Goal: Information Seeking & Learning: Learn about a topic

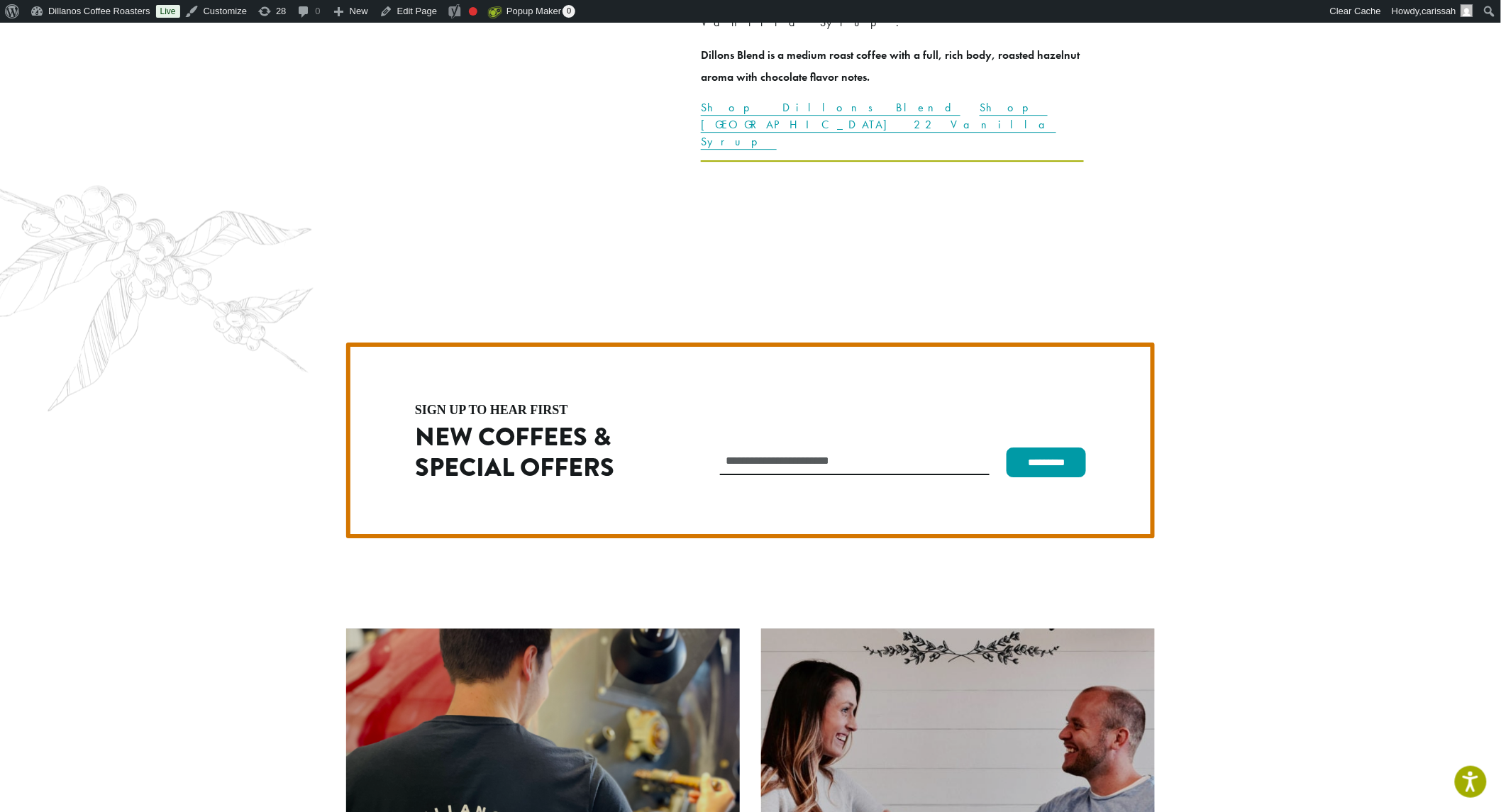
scroll to position [4050, 0]
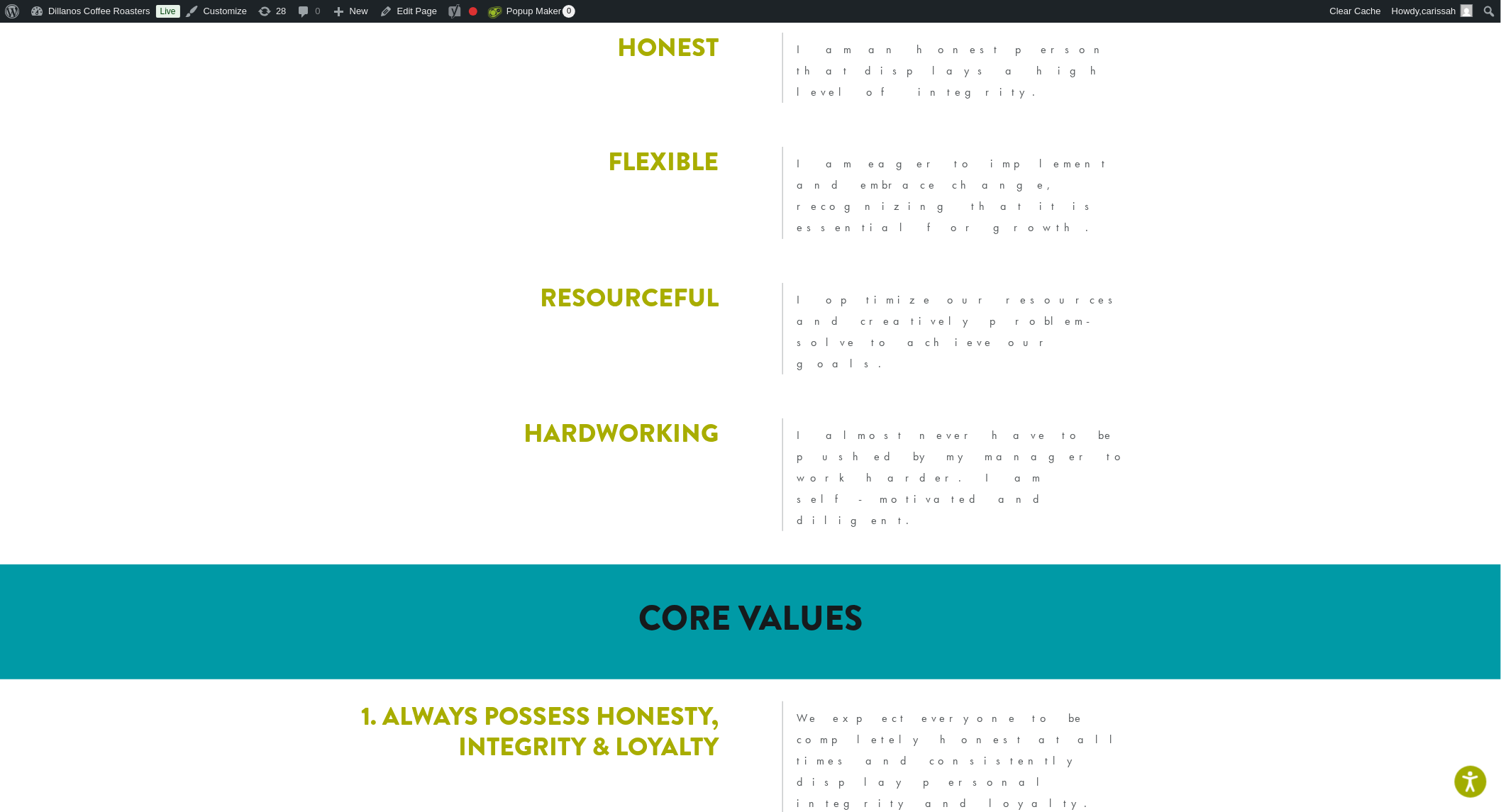
scroll to position [1969, 0]
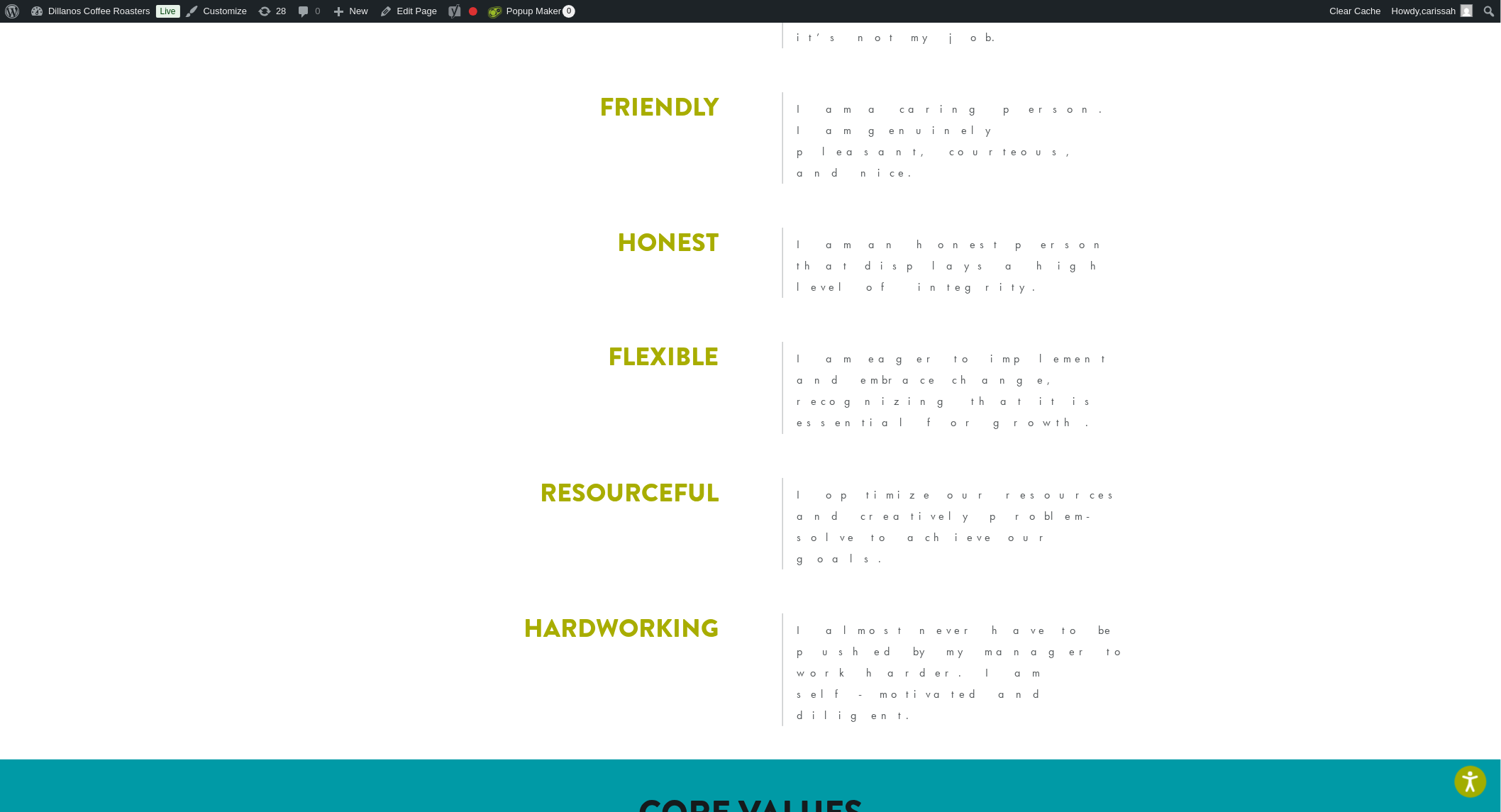
drag, startPoint x: 713, startPoint y: 253, endPoint x: 466, endPoint y: 218, distance: 249.5
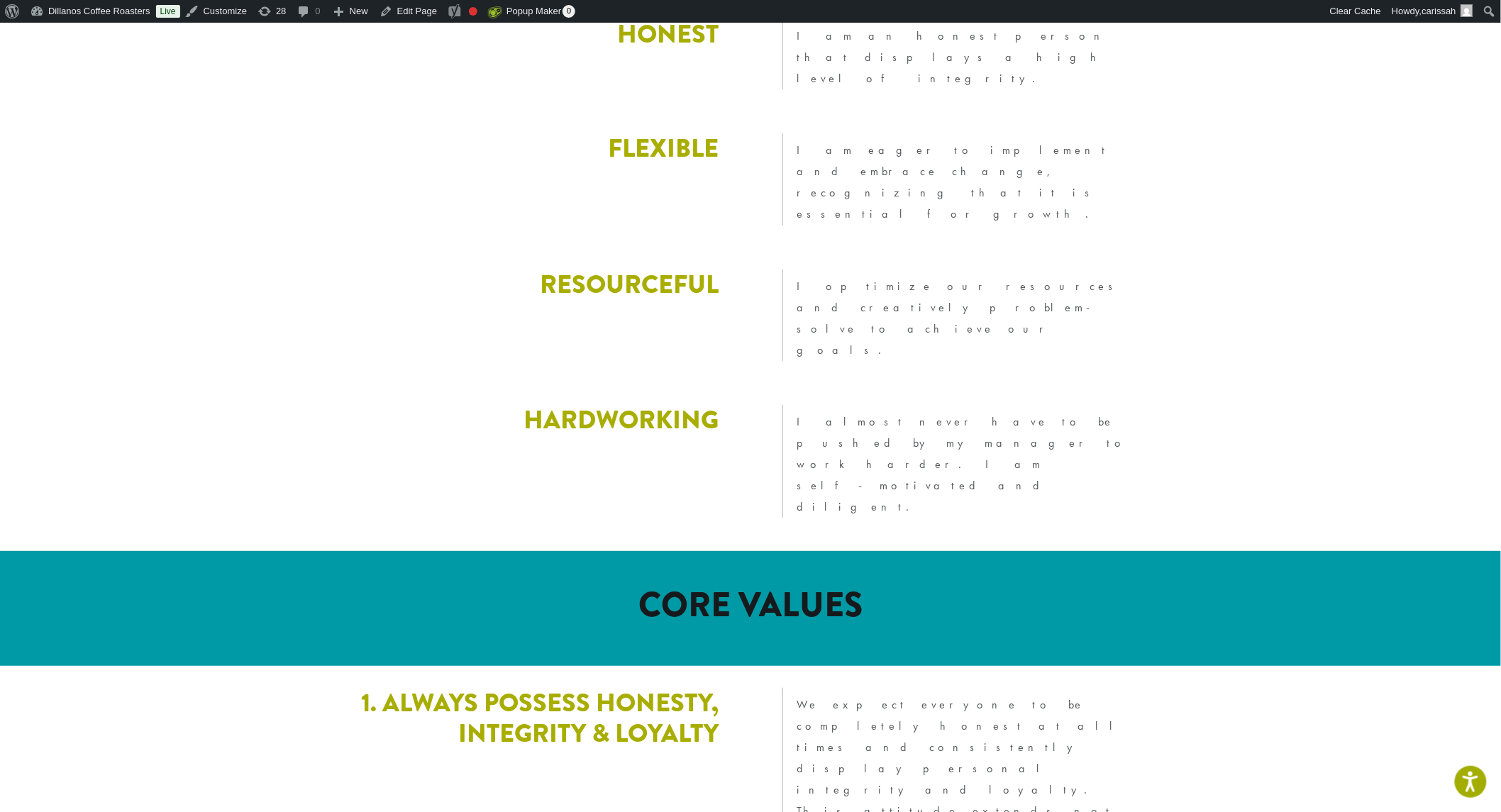
scroll to position [2206, 0]
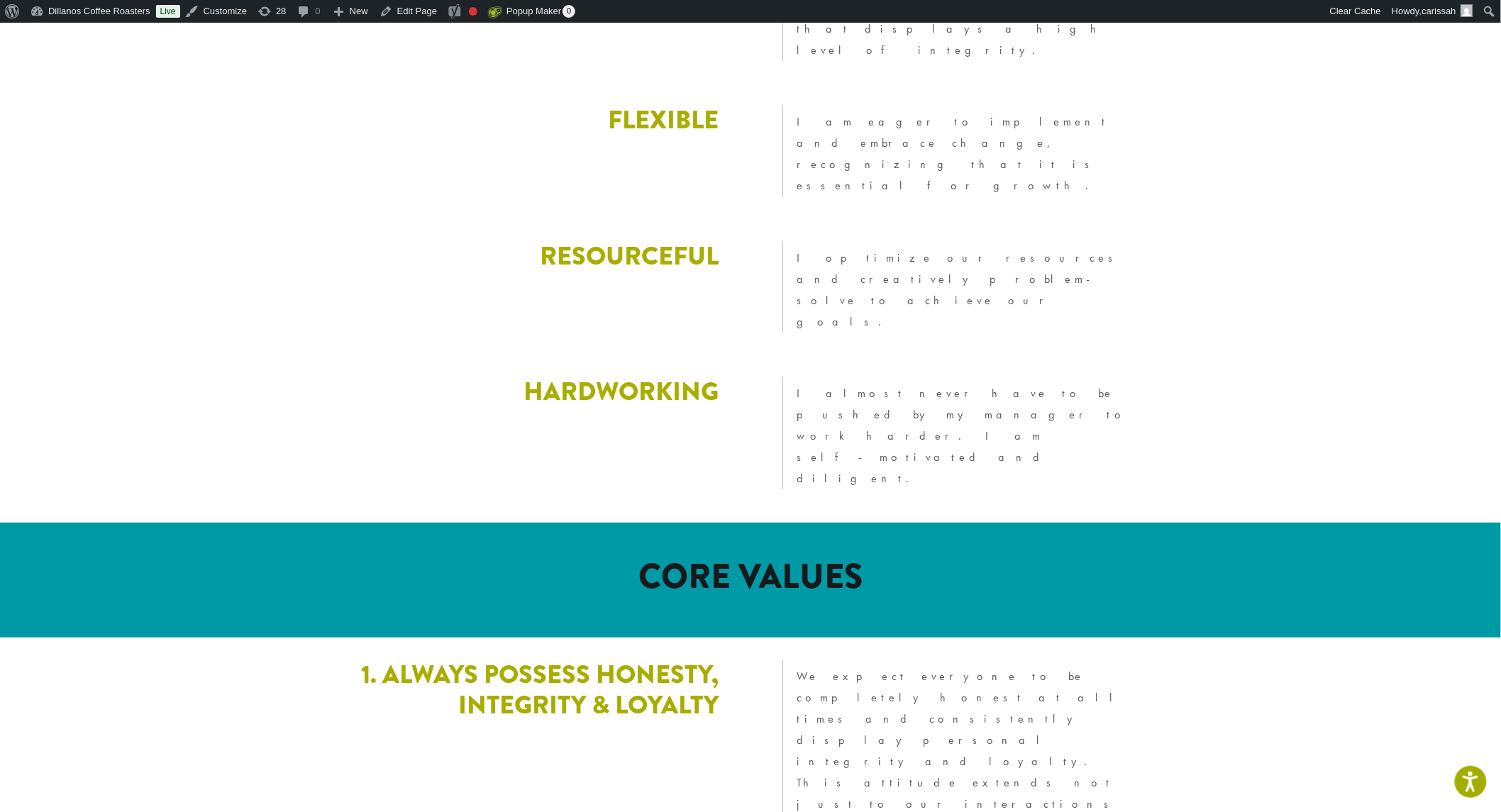
drag, startPoint x: 420, startPoint y: 390, endPoint x: 729, endPoint y: 455, distance: 315.8
drag, startPoint x: 461, startPoint y: 420, endPoint x: 726, endPoint y: 427, distance: 265.1
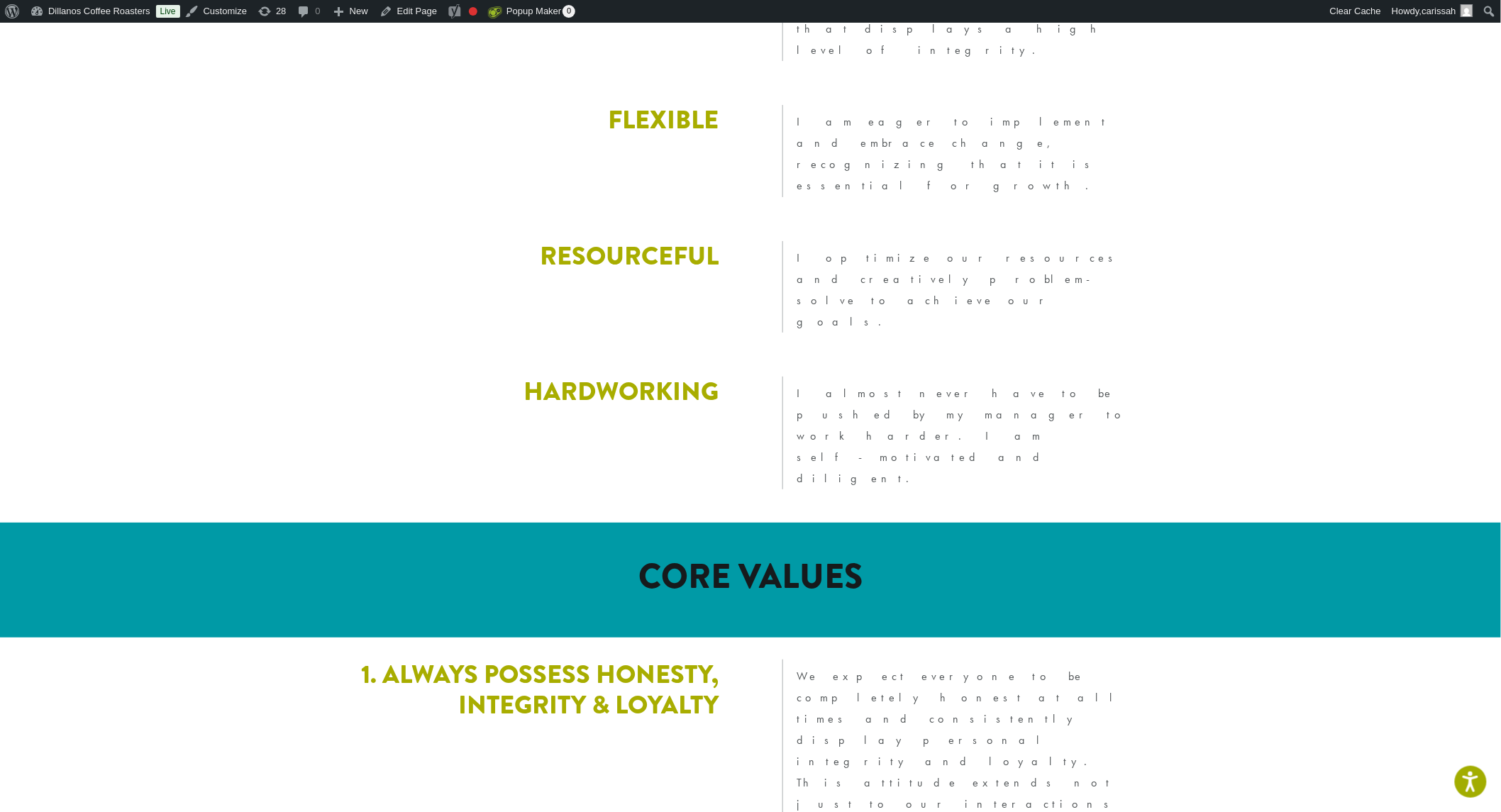
drag, startPoint x: 432, startPoint y: 449, endPoint x: 455, endPoint y: 432, distance: 28.6
drag, startPoint x: 456, startPoint y: 420, endPoint x: 731, endPoint y: 428, distance: 275.1
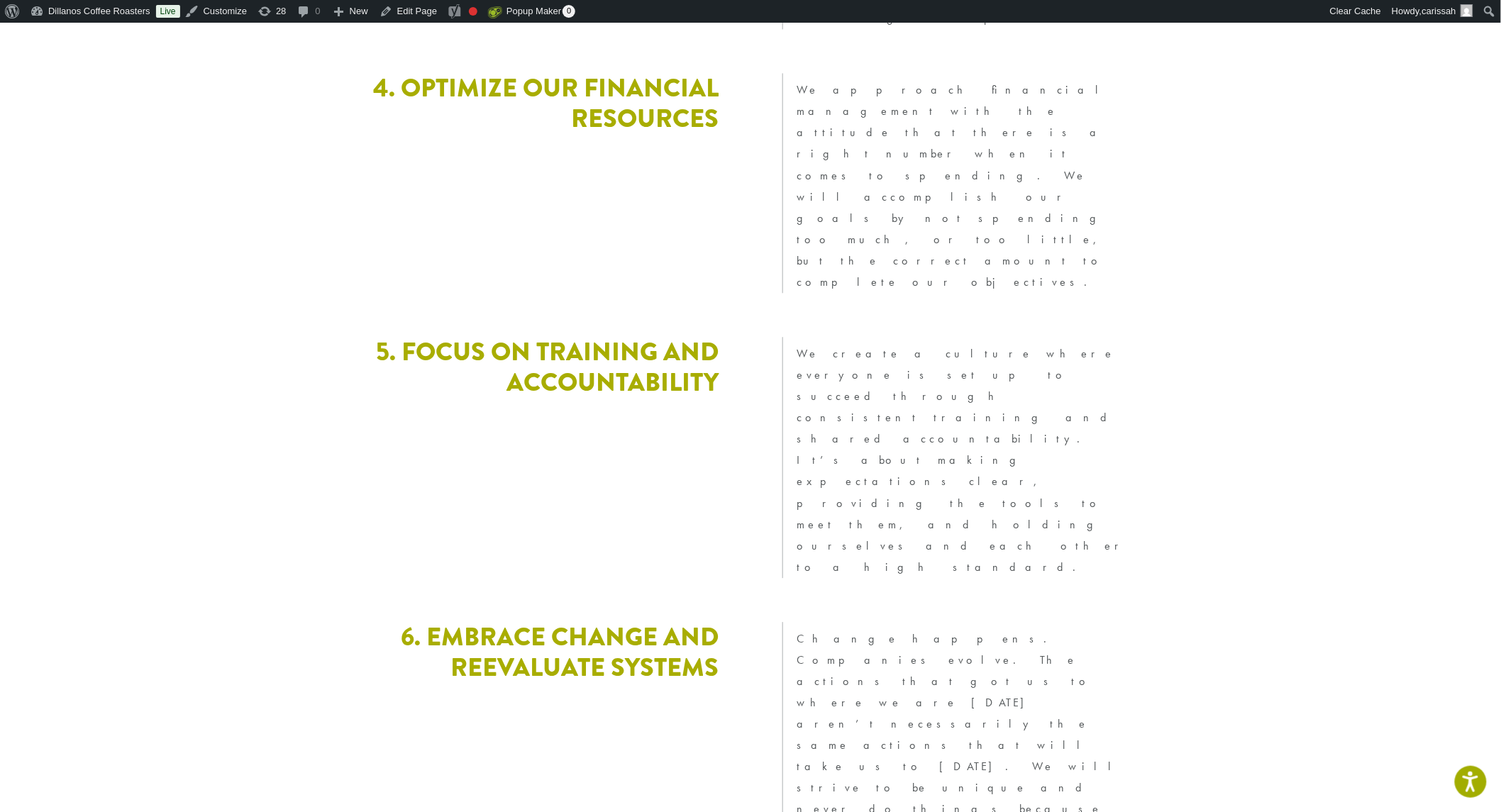
scroll to position [3710, 0]
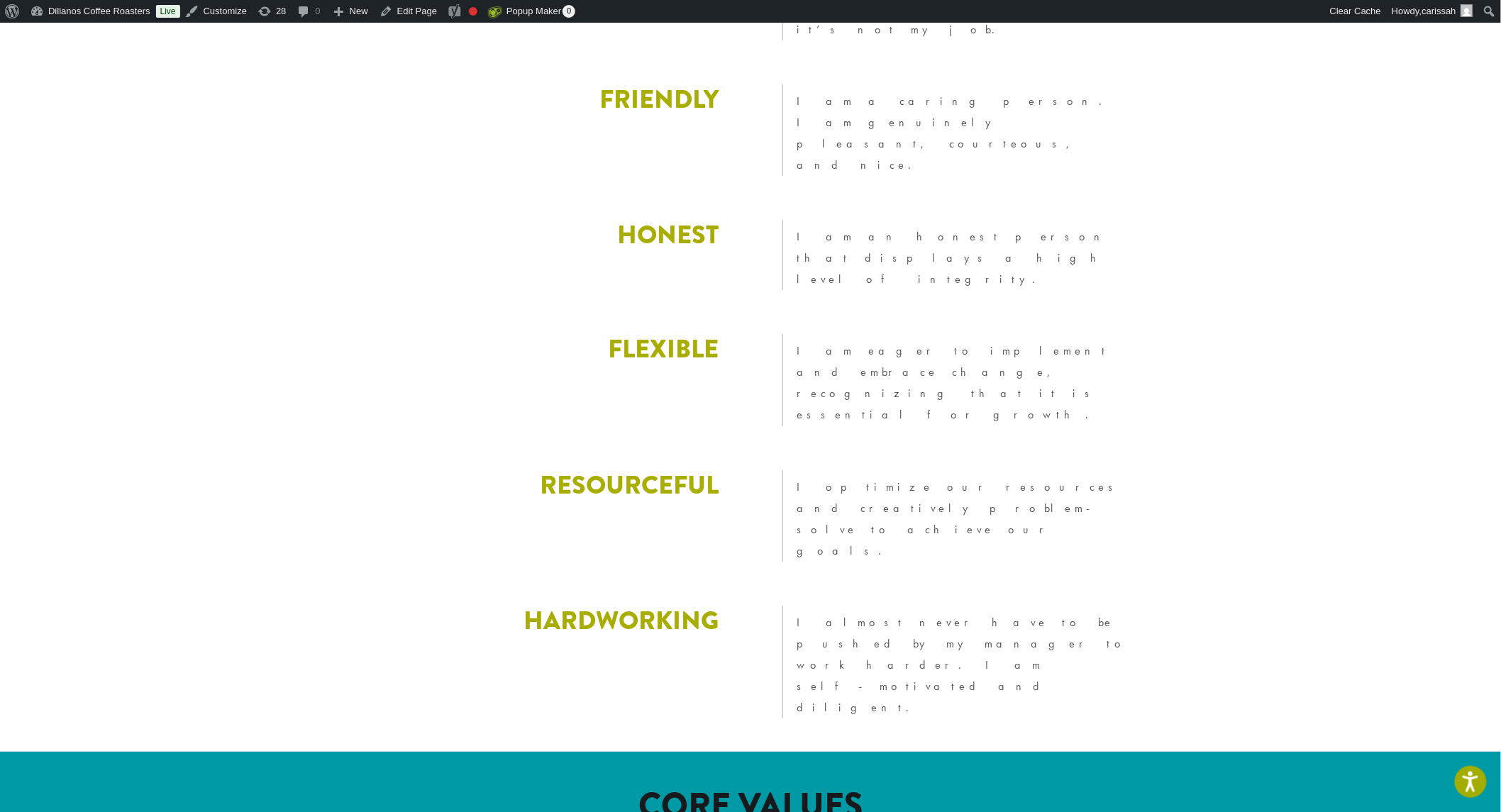
drag, startPoint x: 1033, startPoint y: 424, endPoint x: 1122, endPoint y: 407, distance: 90.6
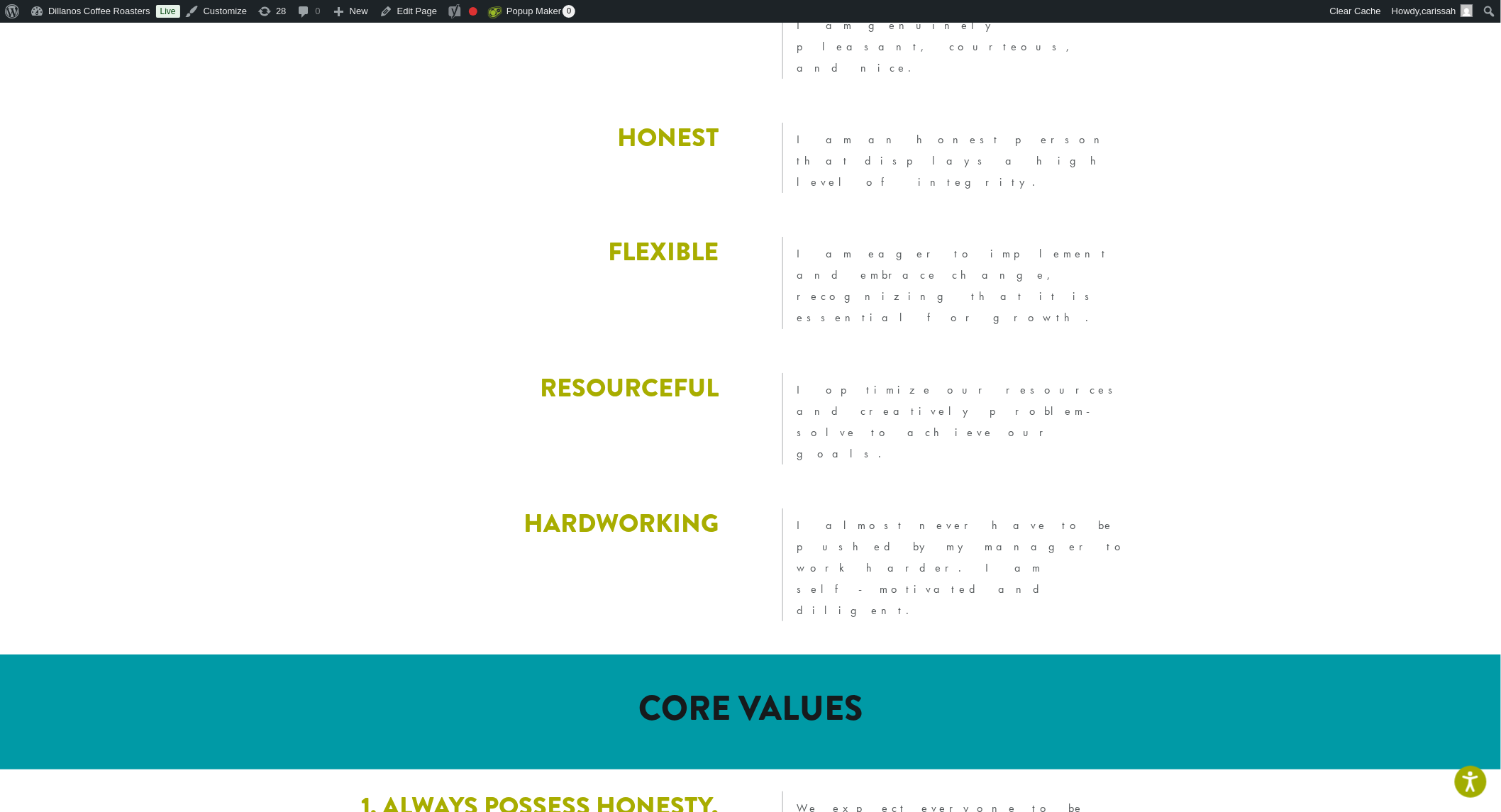
scroll to position [2056, 0]
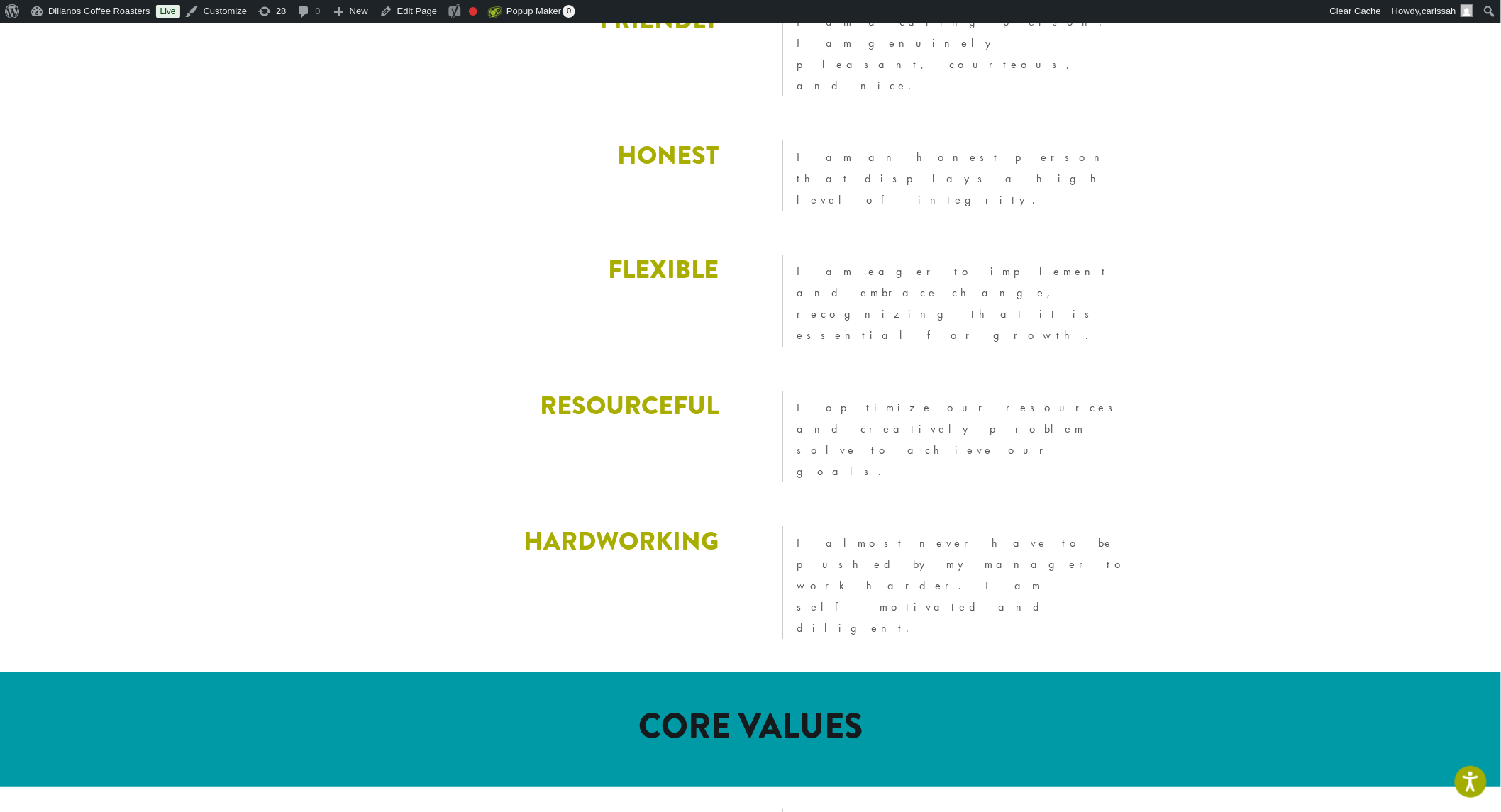
drag, startPoint x: 509, startPoint y: 136, endPoint x: 791, endPoint y: 185, distance: 286.2
